Goal: Information Seeking & Learning: Learn about a topic

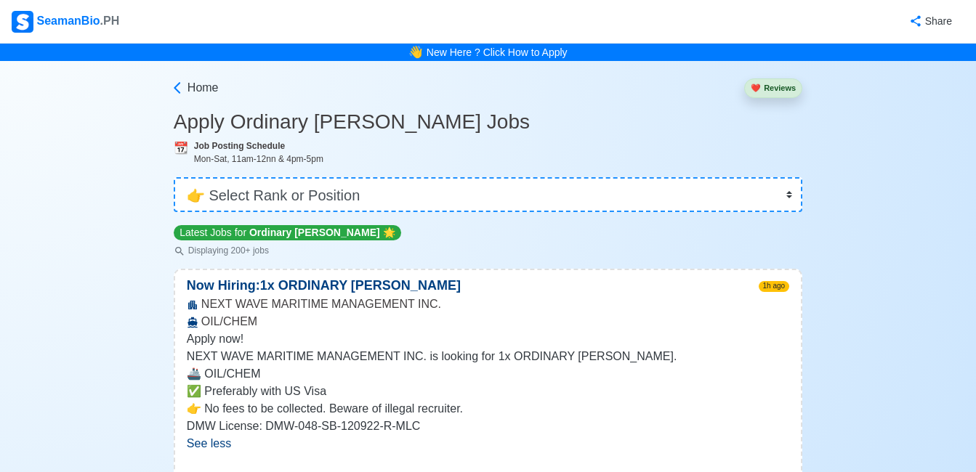
select select "Ordinary [PERSON_NAME]"
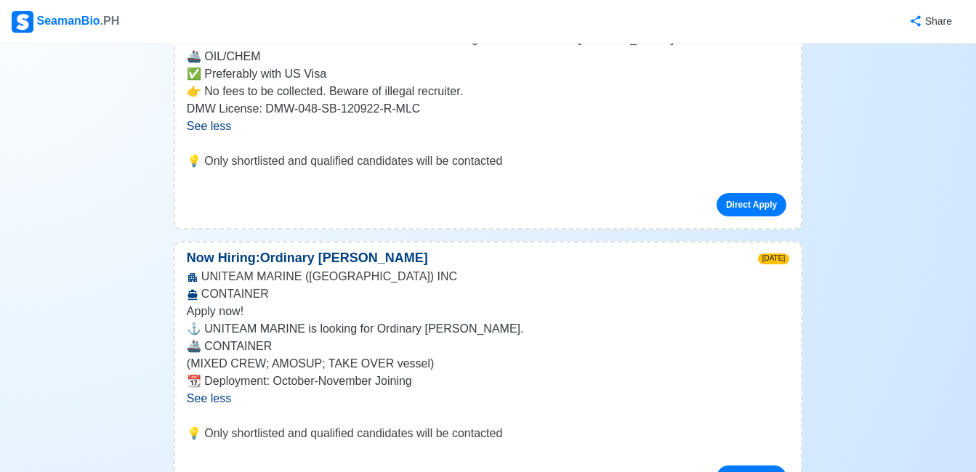
scroll to position [363, 0]
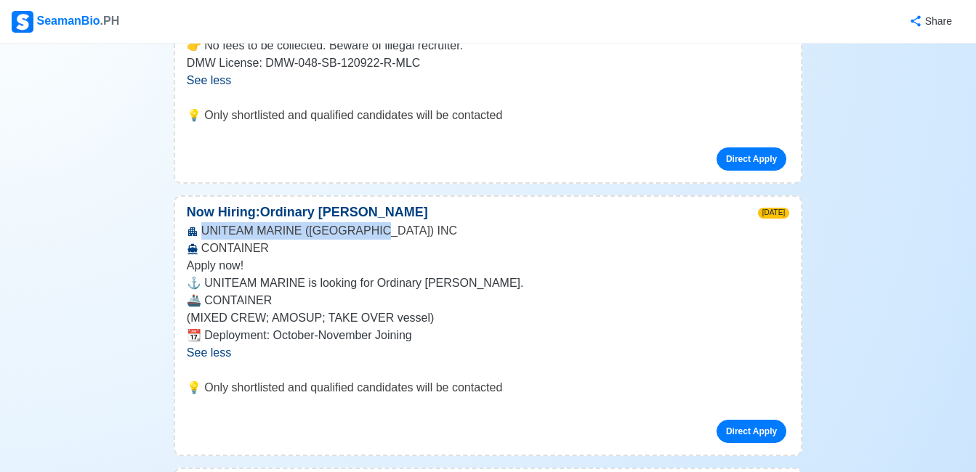
drag, startPoint x: 379, startPoint y: 234, endPoint x: 204, endPoint y: 235, distance: 175.2
click at [204, 235] on div "UNITEAM MARINE ([GEOGRAPHIC_DATA]) INC CONTAINER" at bounding box center [488, 239] width 626 height 35
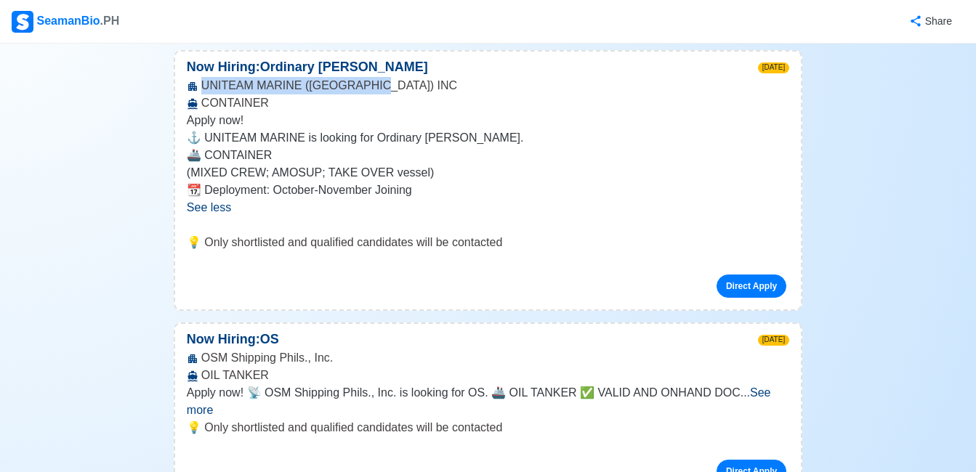
scroll to position [654, 0]
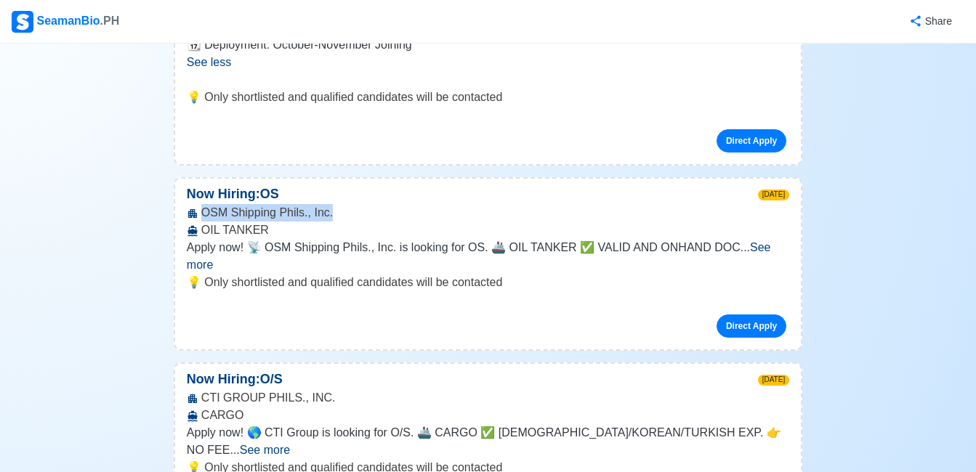
drag, startPoint x: 331, startPoint y: 218, endPoint x: 202, endPoint y: 219, distance: 129.4
click at [202, 219] on div "OSM Shipping Phils., Inc. OIL TANKER" at bounding box center [488, 221] width 626 height 35
click at [752, 254] on span "See more" at bounding box center [479, 256] width 584 height 30
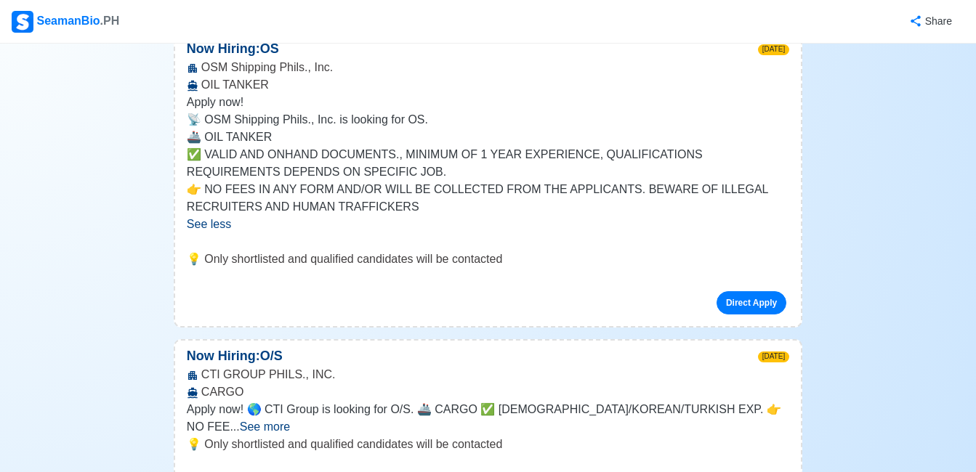
scroll to position [872, 0]
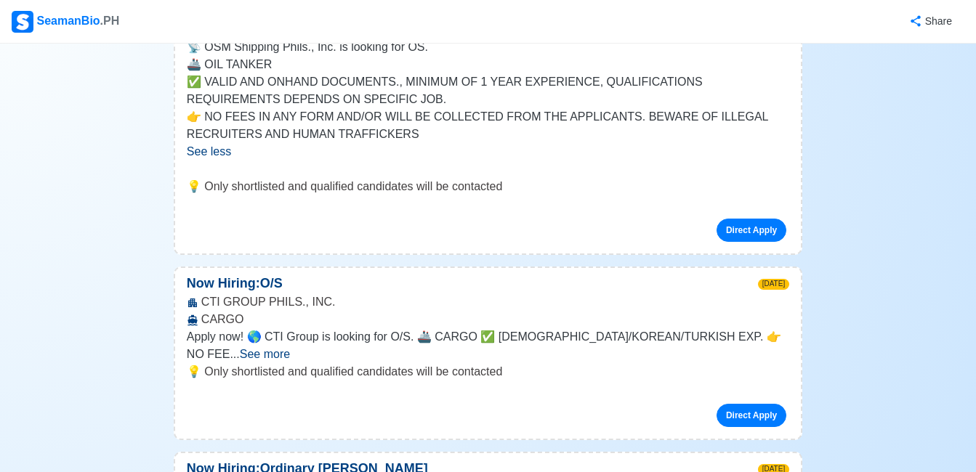
click at [290, 348] on span "See more" at bounding box center [265, 354] width 50 height 12
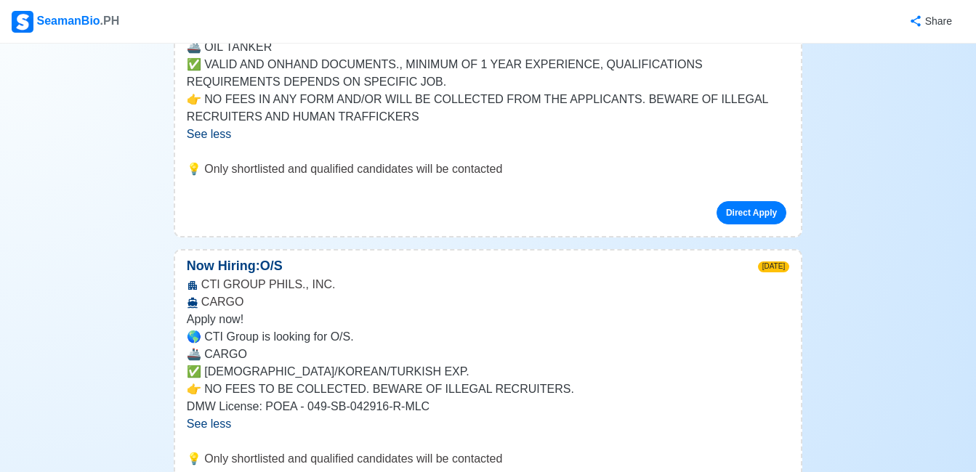
scroll to position [945, 0]
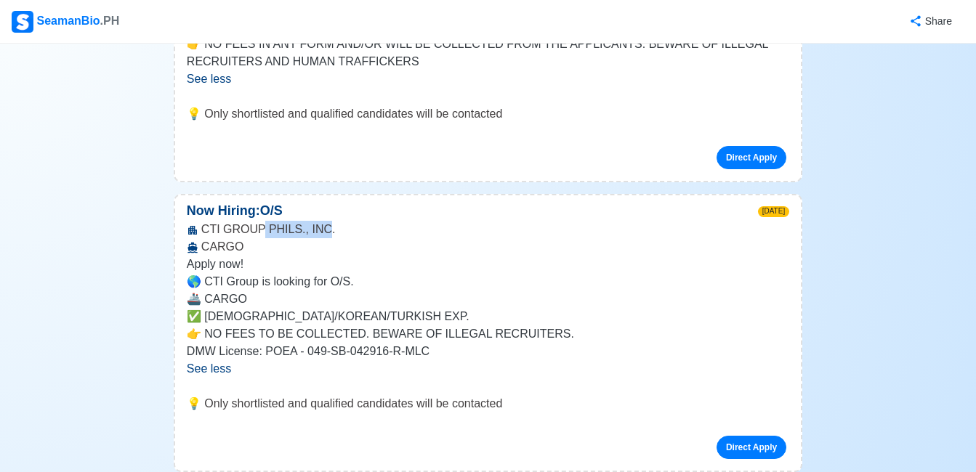
drag, startPoint x: 320, startPoint y: 230, endPoint x: 257, endPoint y: 226, distance: 62.7
click at [257, 226] on div "CTI GROUP PHILS., INC. CARGO" at bounding box center [488, 238] width 626 height 35
drag, startPoint x: 257, startPoint y: 226, endPoint x: 363, endPoint y: 232, distance: 105.5
click at [385, 233] on div "CTI GROUP PHILS., INC. CARGO" at bounding box center [488, 238] width 626 height 35
drag, startPoint x: 341, startPoint y: 232, endPoint x: 204, endPoint y: 230, distance: 136.6
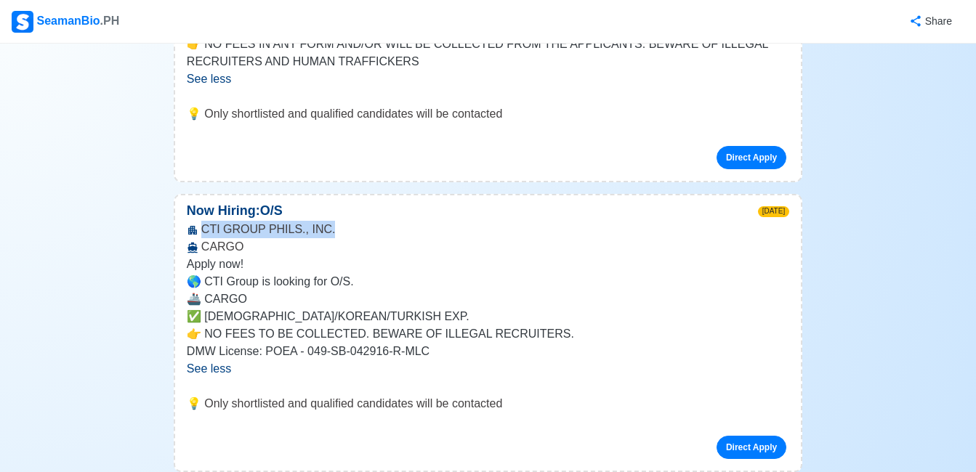
click at [204, 230] on div "CTI GROUP PHILS., INC. CARGO" at bounding box center [488, 238] width 626 height 35
copy div "CTI GROUP PHILS., INC."
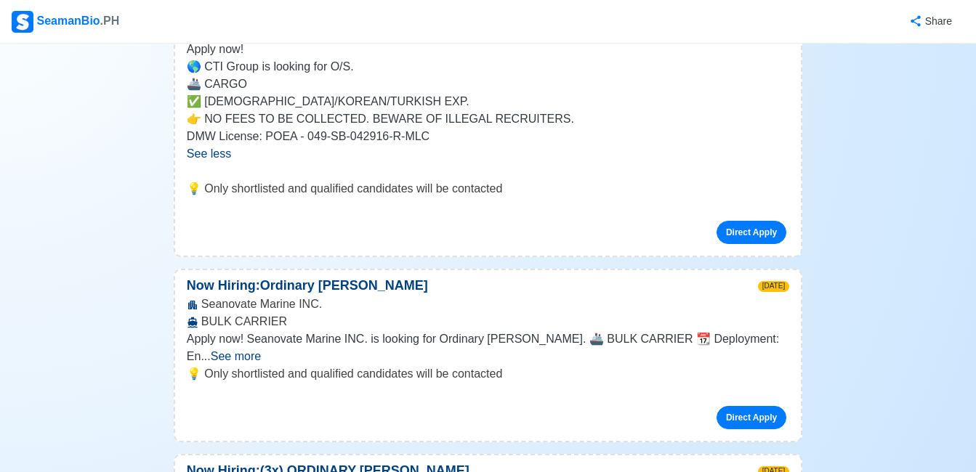
scroll to position [1163, 0]
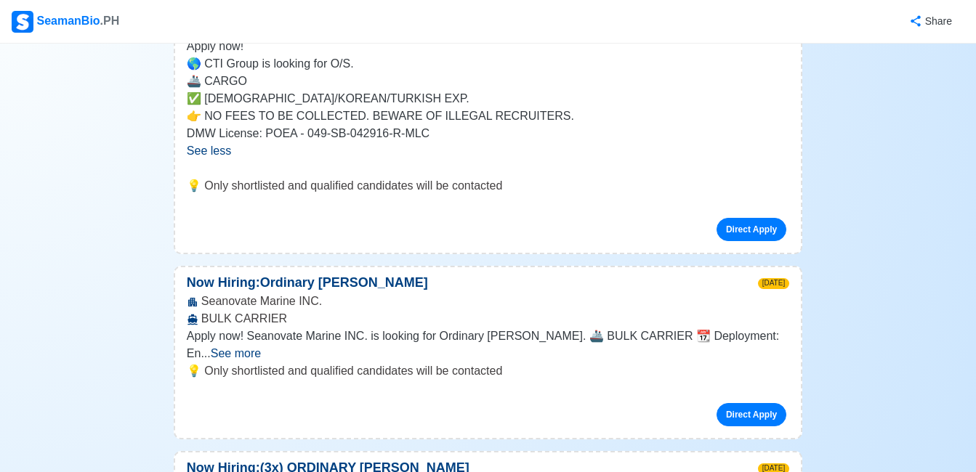
click at [261, 347] on span "See more" at bounding box center [236, 353] width 50 height 12
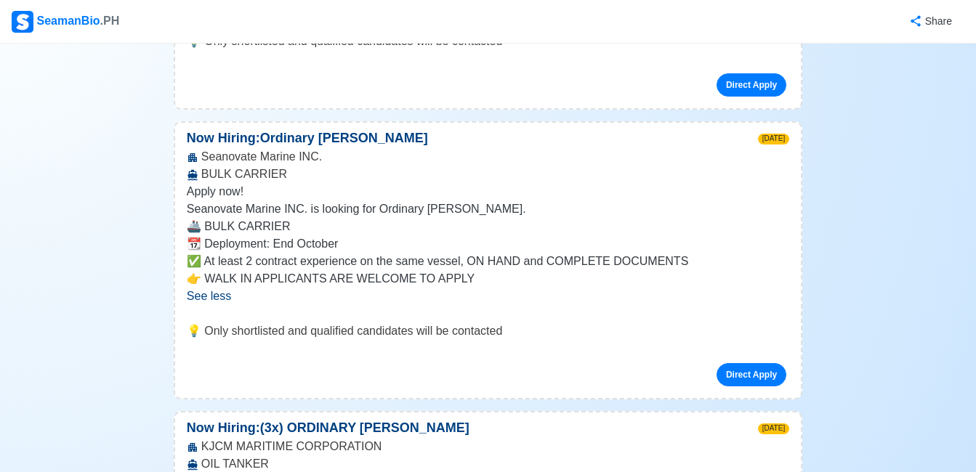
scroll to position [1308, 0]
drag, startPoint x: 314, startPoint y: 161, endPoint x: 204, endPoint y: 156, distance: 109.8
click at [204, 156] on div "Seanovate Marine INC. BULK CARRIER" at bounding box center [488, 165] width 626 height 35
copy div "Seanovate Marine INC"
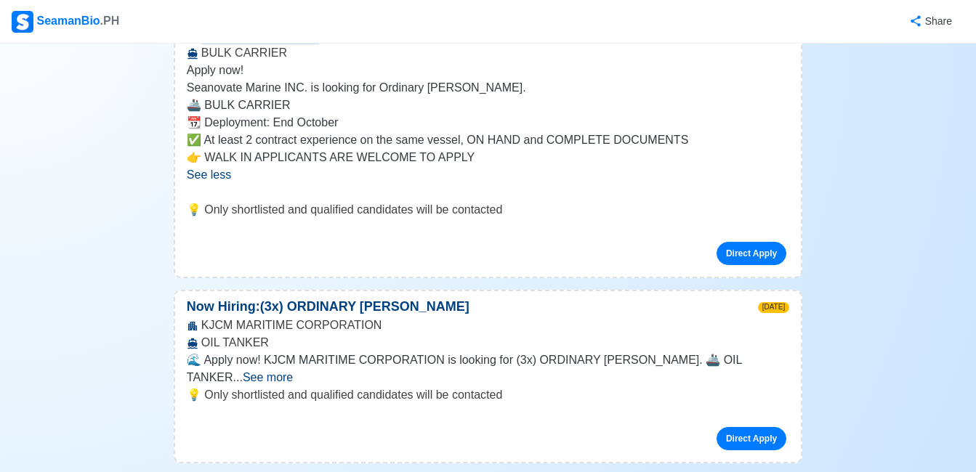
scroll to position [1453, 0]
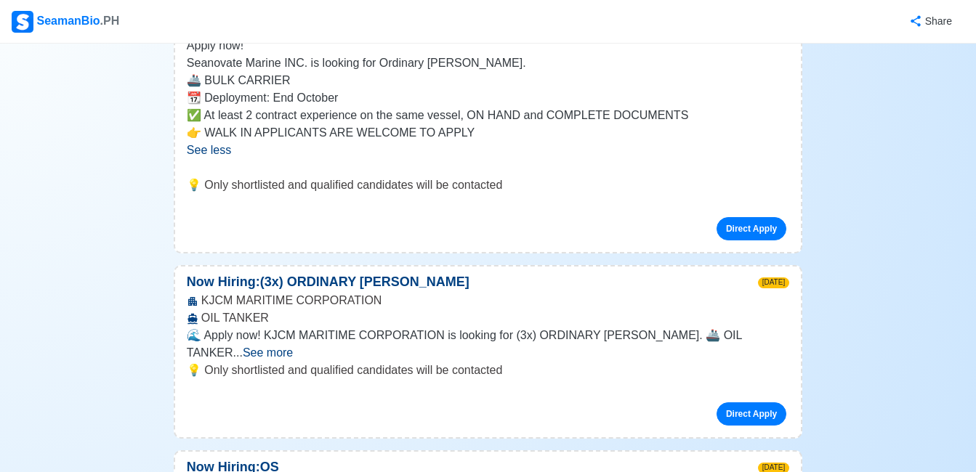
click at [293, 347] on span "See more" at bounding box center [268, 353] width 50 height 12
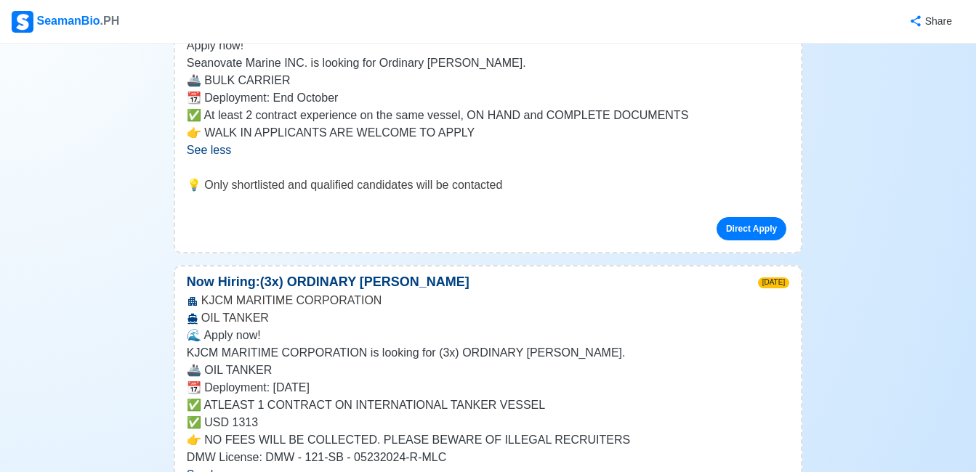
scroll to position [1526, 0]
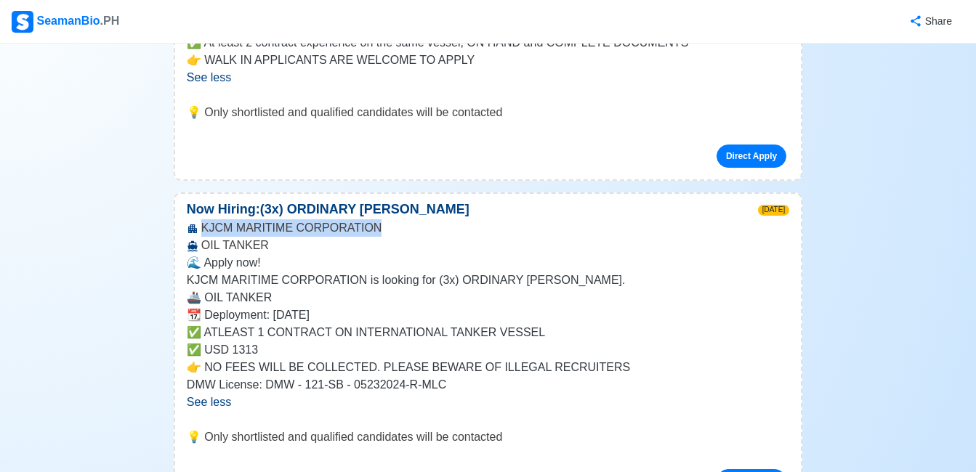
drag, startPoint x: 379, startPoint y: 233, endPoint x: 203, endPoint y: 233, distance: 175.9
click at [203, 233] on div "KJCM MARITIME CORPORATION OIL TANKER" at bounding box center [488, 236] width 626 height 35
copy div "KJCM MARITIME CORPORATION"
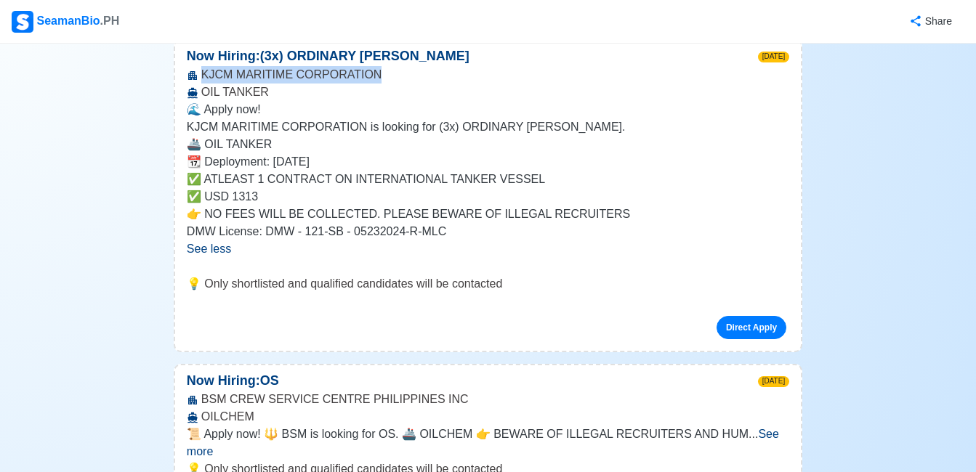
scroll to position [1817, 0]
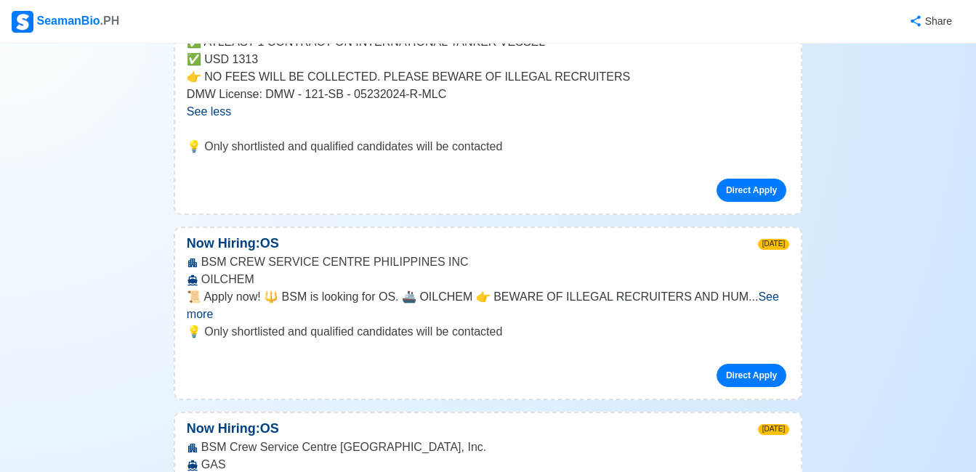
click at [767, 299] on span "See more" at bounding box center [483, 306] width 592 height 30
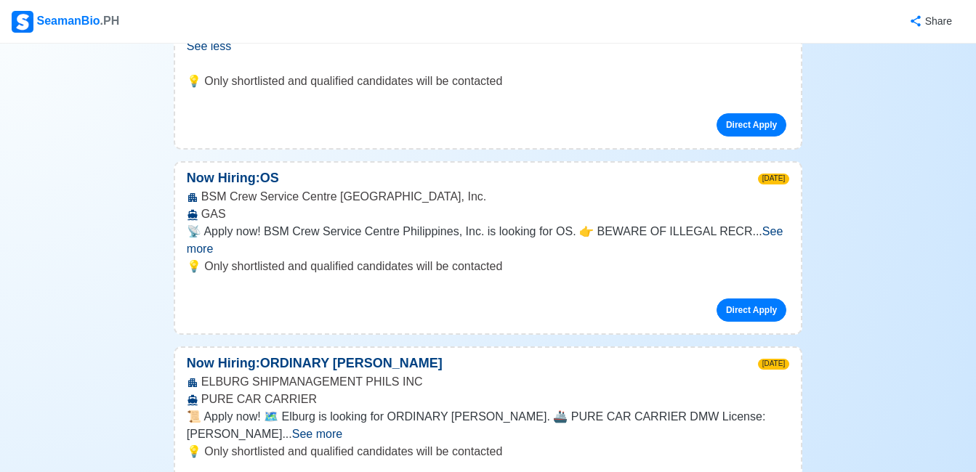
scroll to position [2253, 0]
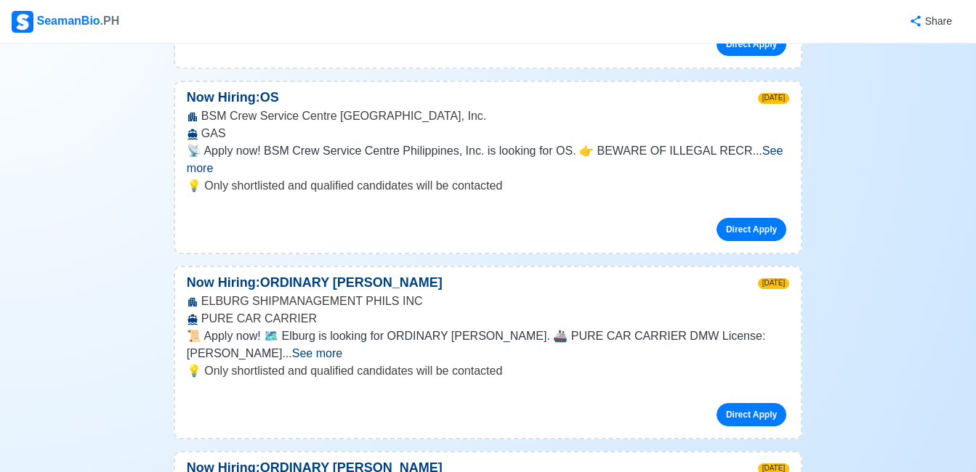
click at [342, 347] on span "See more" at bounding box center [317, 353] width 50 height 12
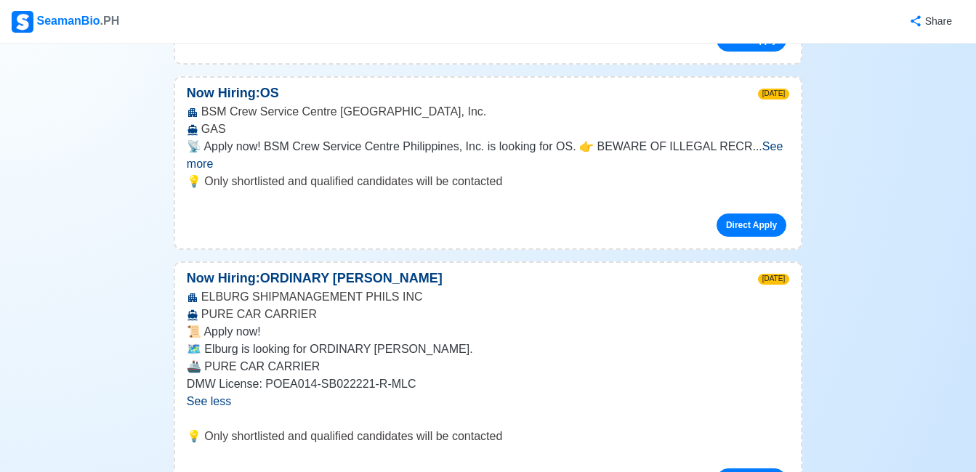
scroll to position [2326, 0]
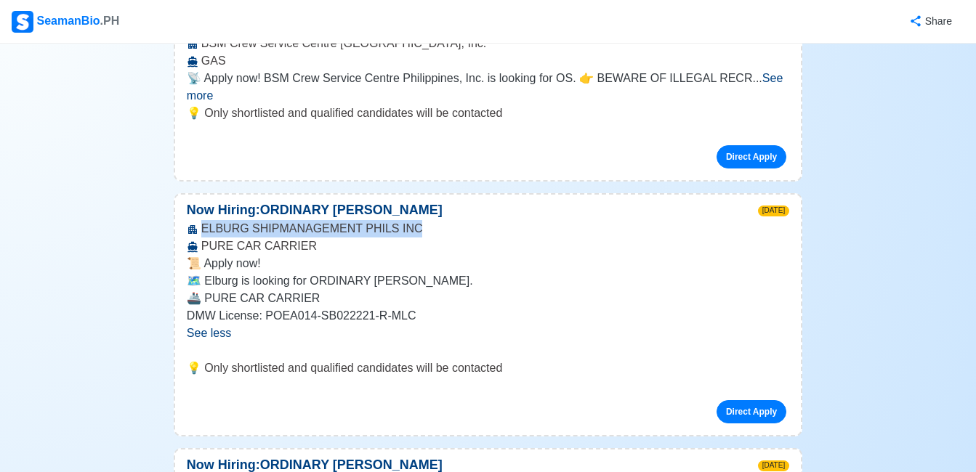
drag, startPoint x: 404, startPoint y: 219, endPoint x: 202, endPoint y: 219, distance: 202.0
click at [202, 220] on div "ELBURG SHIPMANAGEMENT PHILS INC PURE CAR CARRIER" at bounding box center [488, 237] width 626 height 35
copy div "ELBURG SHIPMANAGEMENT PHILS INC"
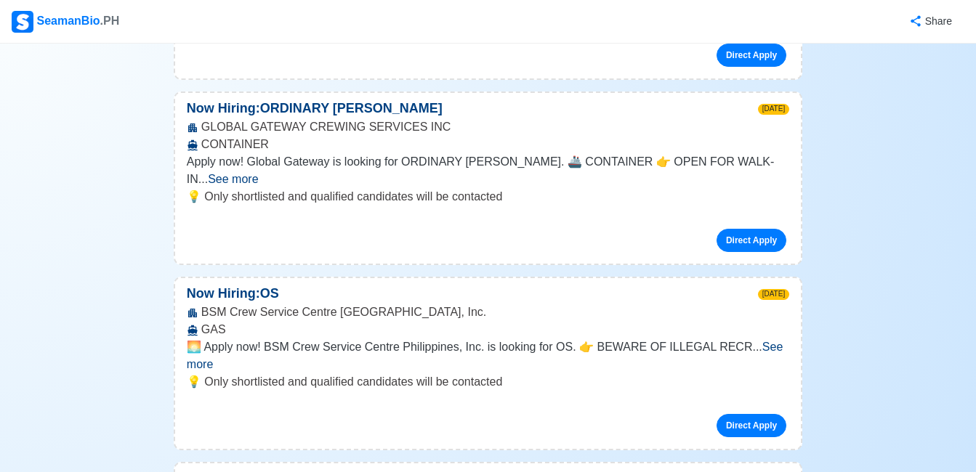
scroll to position [2762, 0]
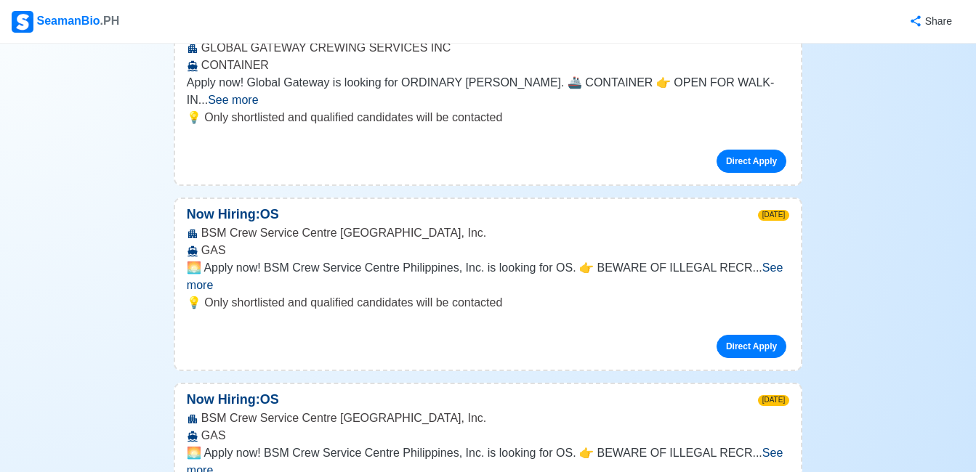
click at [748, 262] on span "See more" at bounding box center [485, 277] width 596 height 30
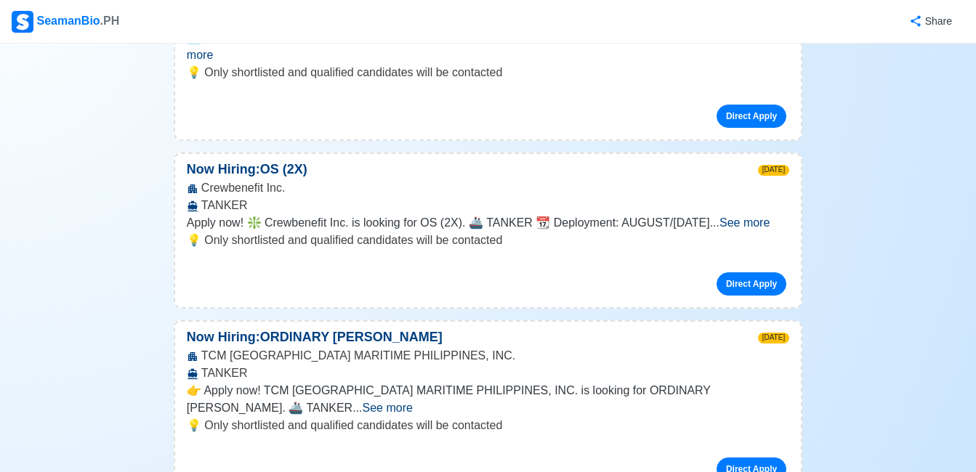
scroll to position [3270, 0]
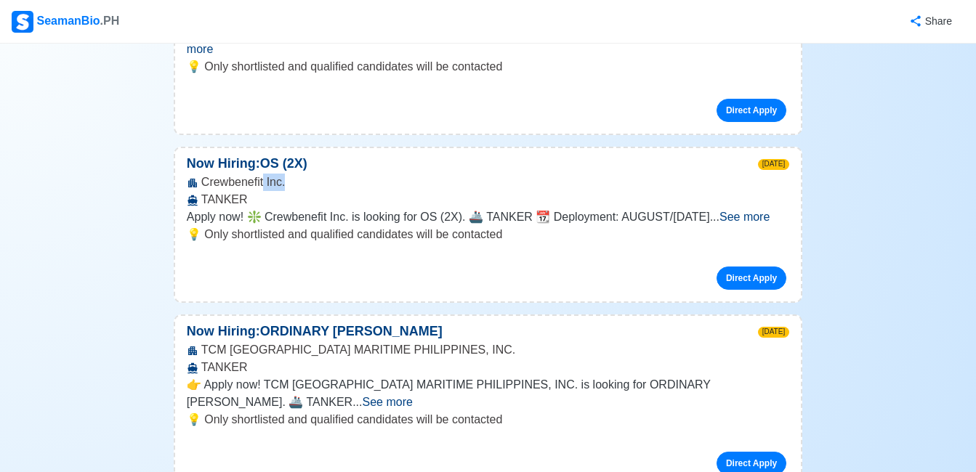
drag, startPoint x: 284, startPoint y: 132, endPoint x: 264, endPoint y: 133, distance: 20.4
click at [264, 174] on div "Crewbenefit Inc. TANKER" at bounding box center [488, 191] width 626 height 35
click at [760, 211] on span "See more" at bounding box center [744, 217] width 50 height 12
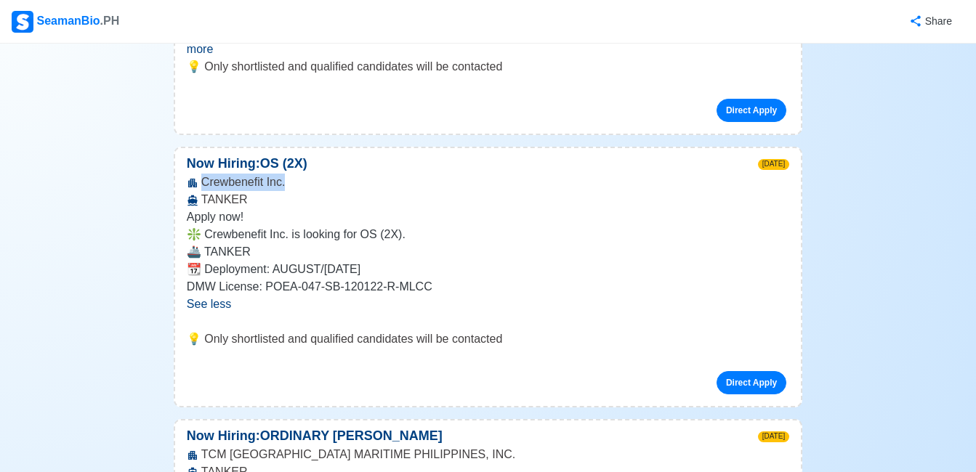
drag, startPoint x: 284, startPoint y: 134, endPoint x: 203, endPoint y: 136, distance: 80.7
click at [203, 174] on div "Crewbenefit Inc. TANKER" at bounding box center [488, 191] width 626 height 35
copy div "Crewbenefit Inc."
